Goal: Task Accomplishment & Management: Use online tool/utility

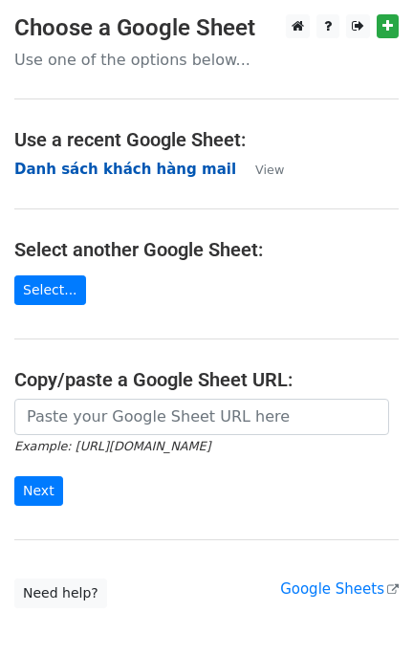
click at [104, 168] on strong "Danh sách khách hàng mail" at bounding box center [125, 169] width 222 height 17
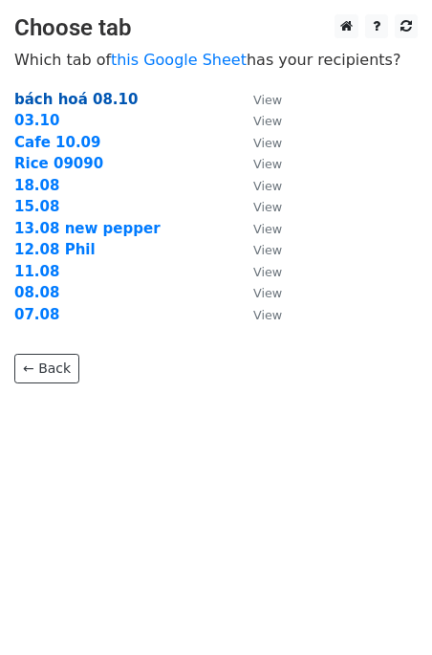
click at [83, 97] on strong "bách hoá 08.10" at bounding box center [75, 99] width 123 height 17
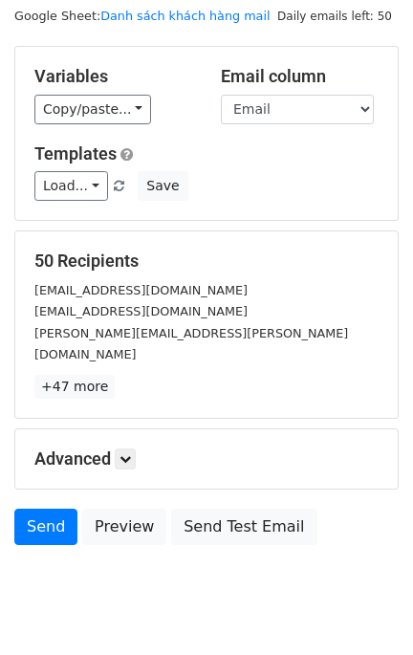
scroll to position [86, 0]
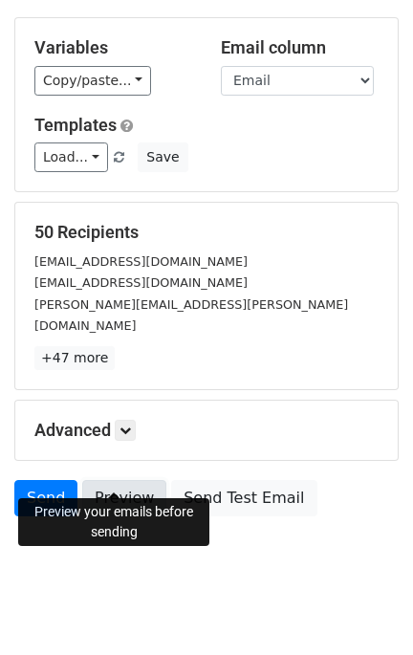
click at [115, 480] on link "Preview" at bounding box center [124, 498] width 84 height 36
